Goal: Task Accomplishment & Management: Manage account settings

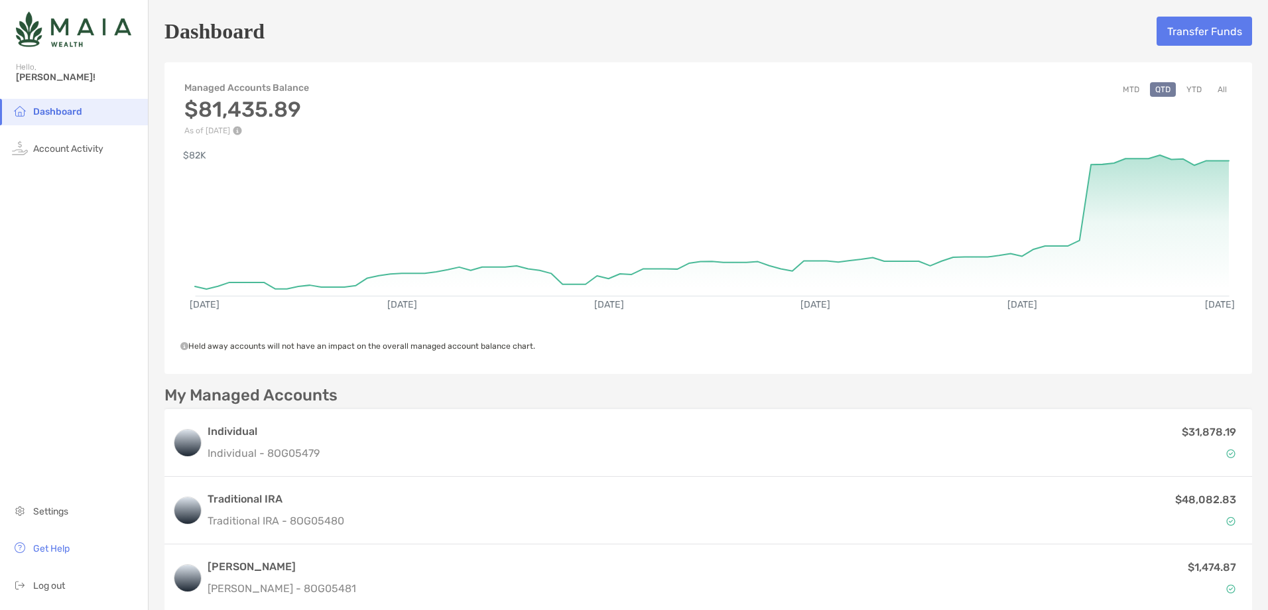
click at [1217, 94] on button "All" at bounding box center [1223, 89] width 20 height 15
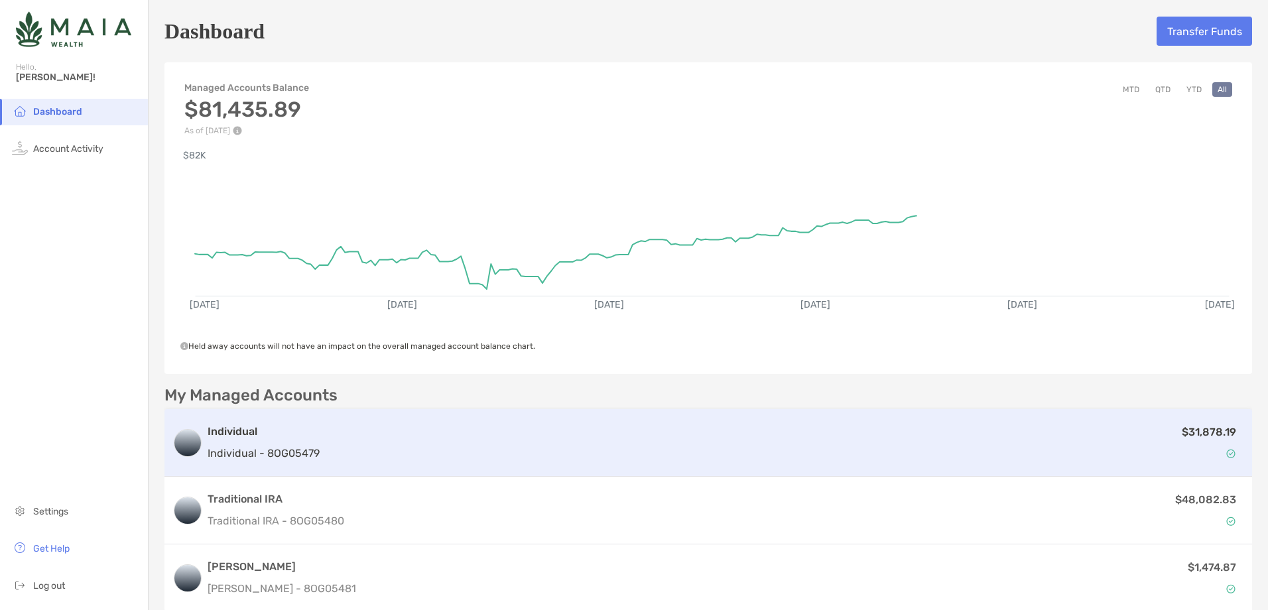
click at [1085, 439] on div "$31,878.19" at bounding box center [784, 443] width 919 height 38
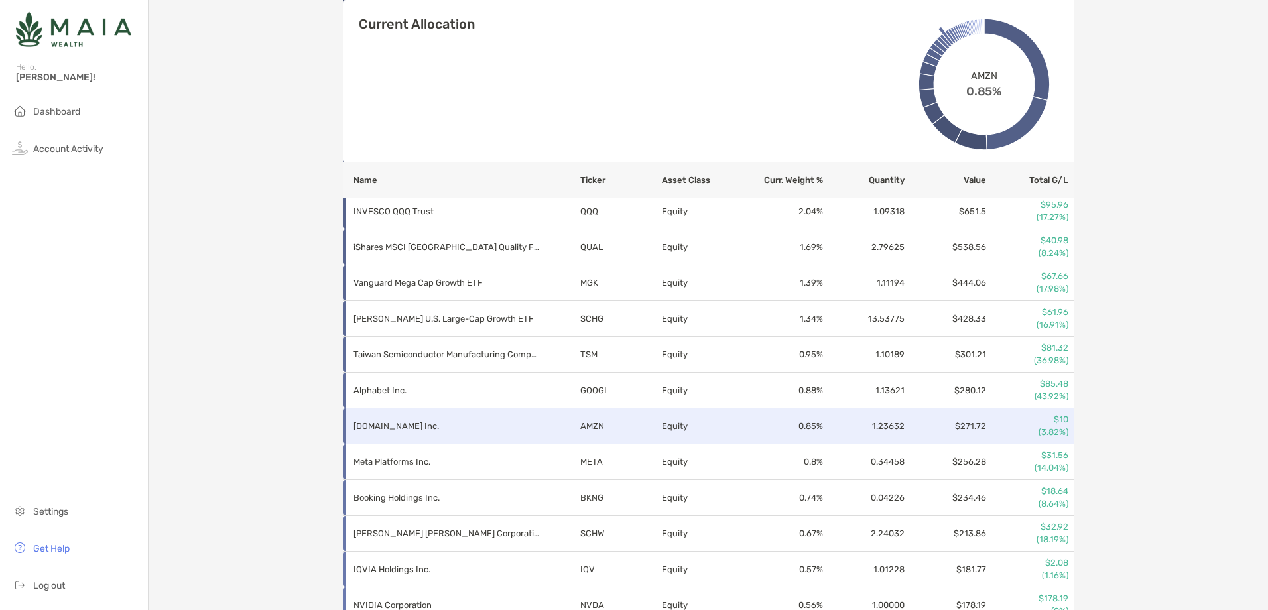
scroll to position [862, 0]
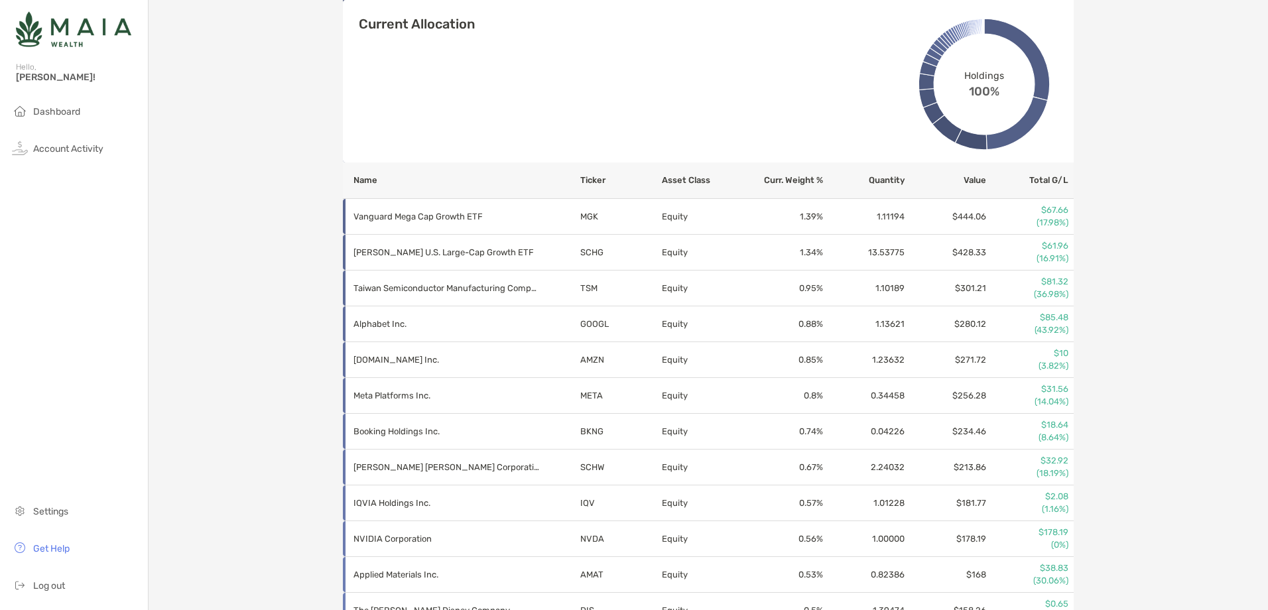
click at [1191, 429] on div "Individual - Individual 8OG05479 Transfer Funds Overview Info Transactions Upco…" at bounding box center [709, 206] width 1120 height 2136
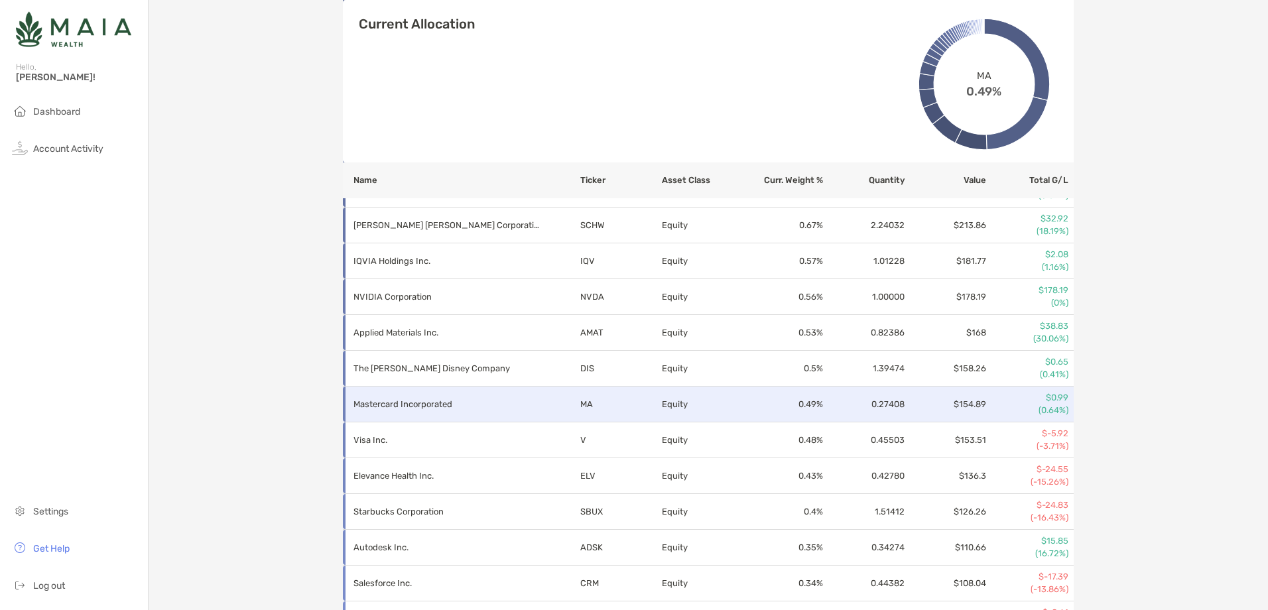
scroll to position [1128, 0]
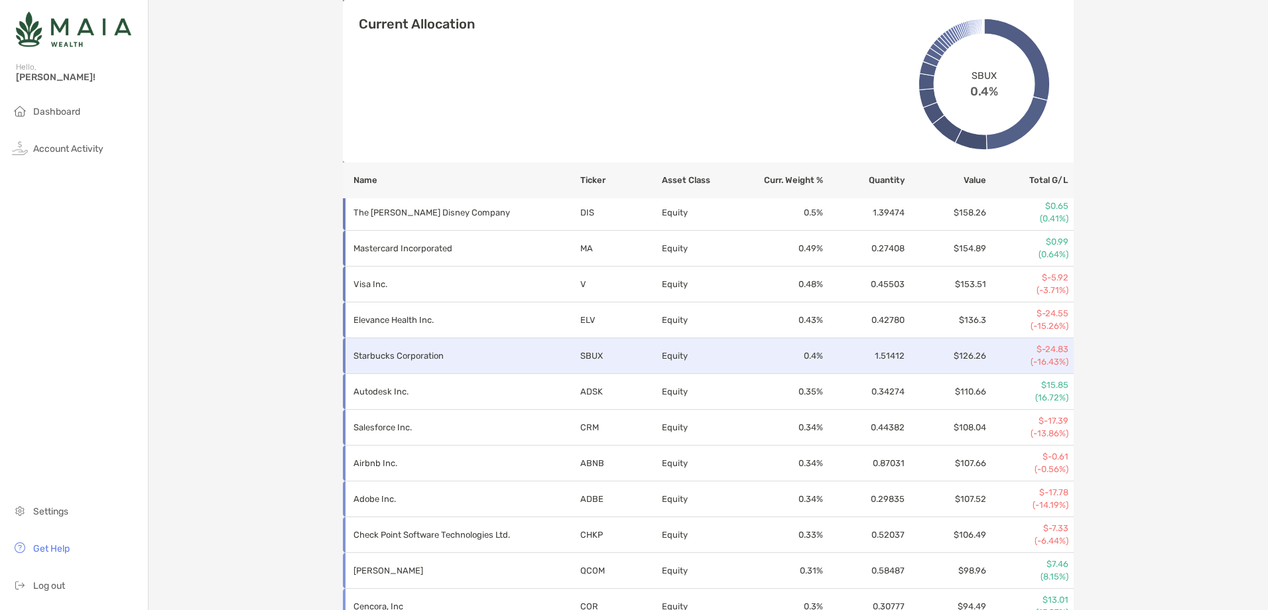
scroll to position [1327, 0]
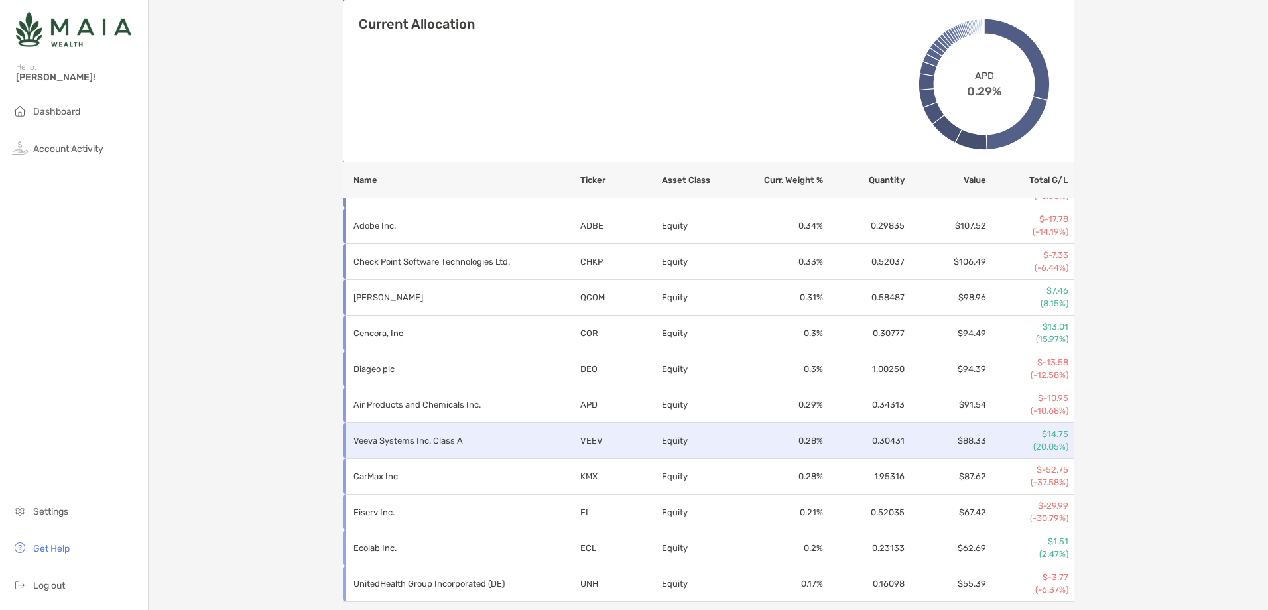
scroll to position [1592, 0]
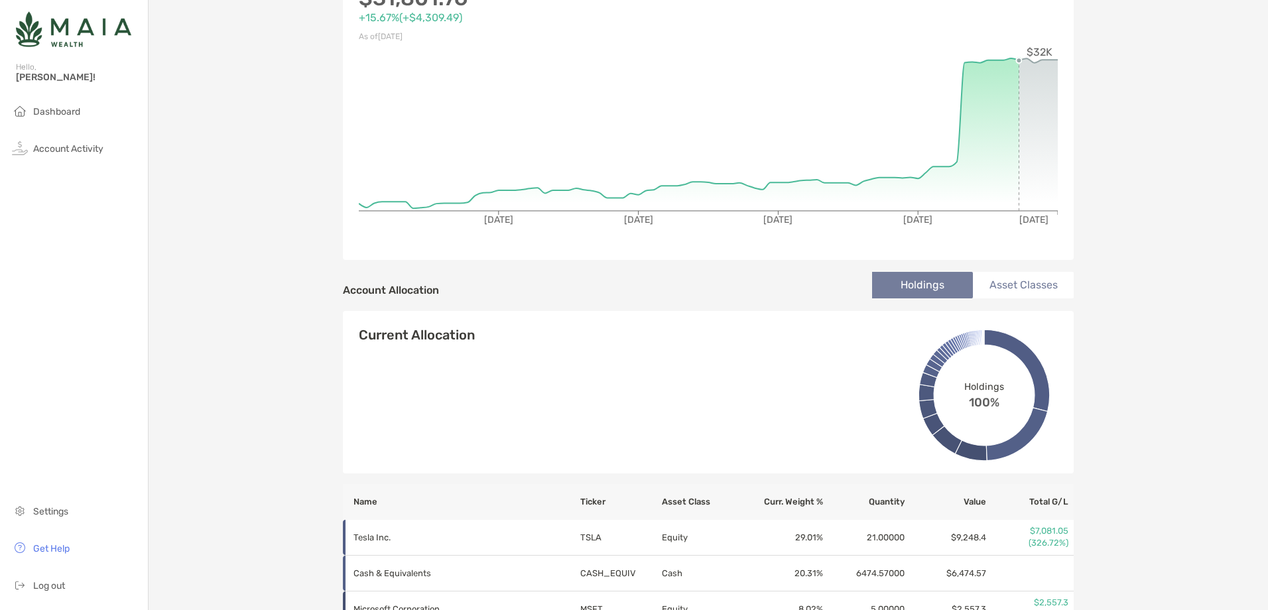
scroll to position [0, 0]
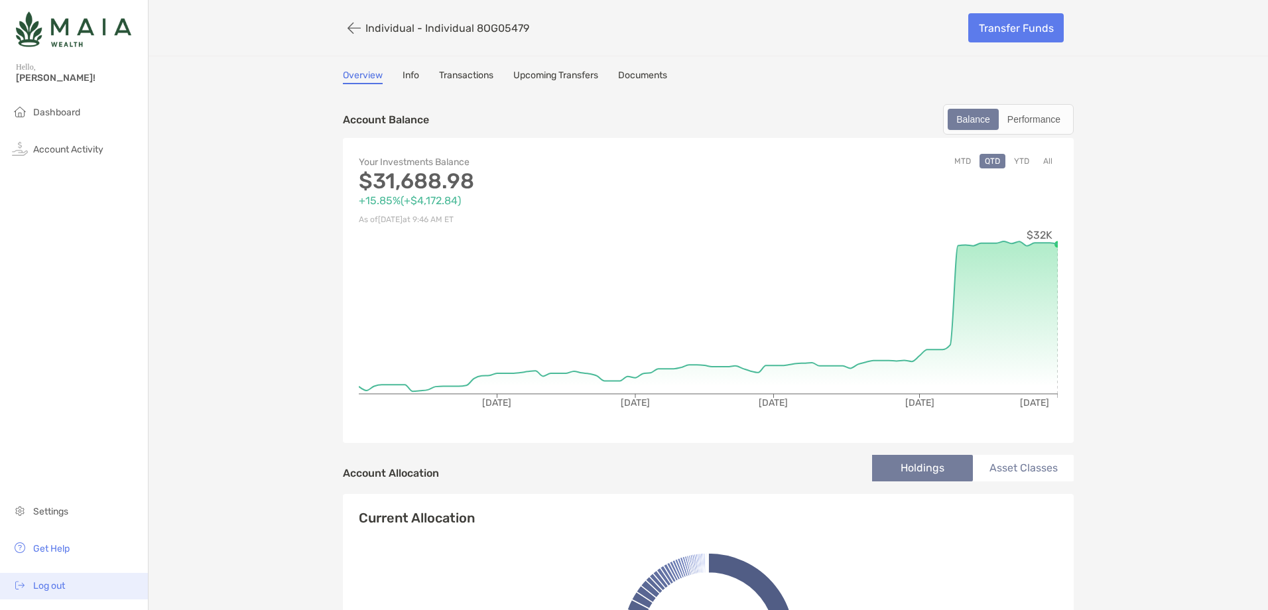
click at [49, 583] on span "Log out" at bounding box center [49, 585] width 32 height 11
